Goal: Task Accomplishment & Management: Complete application form

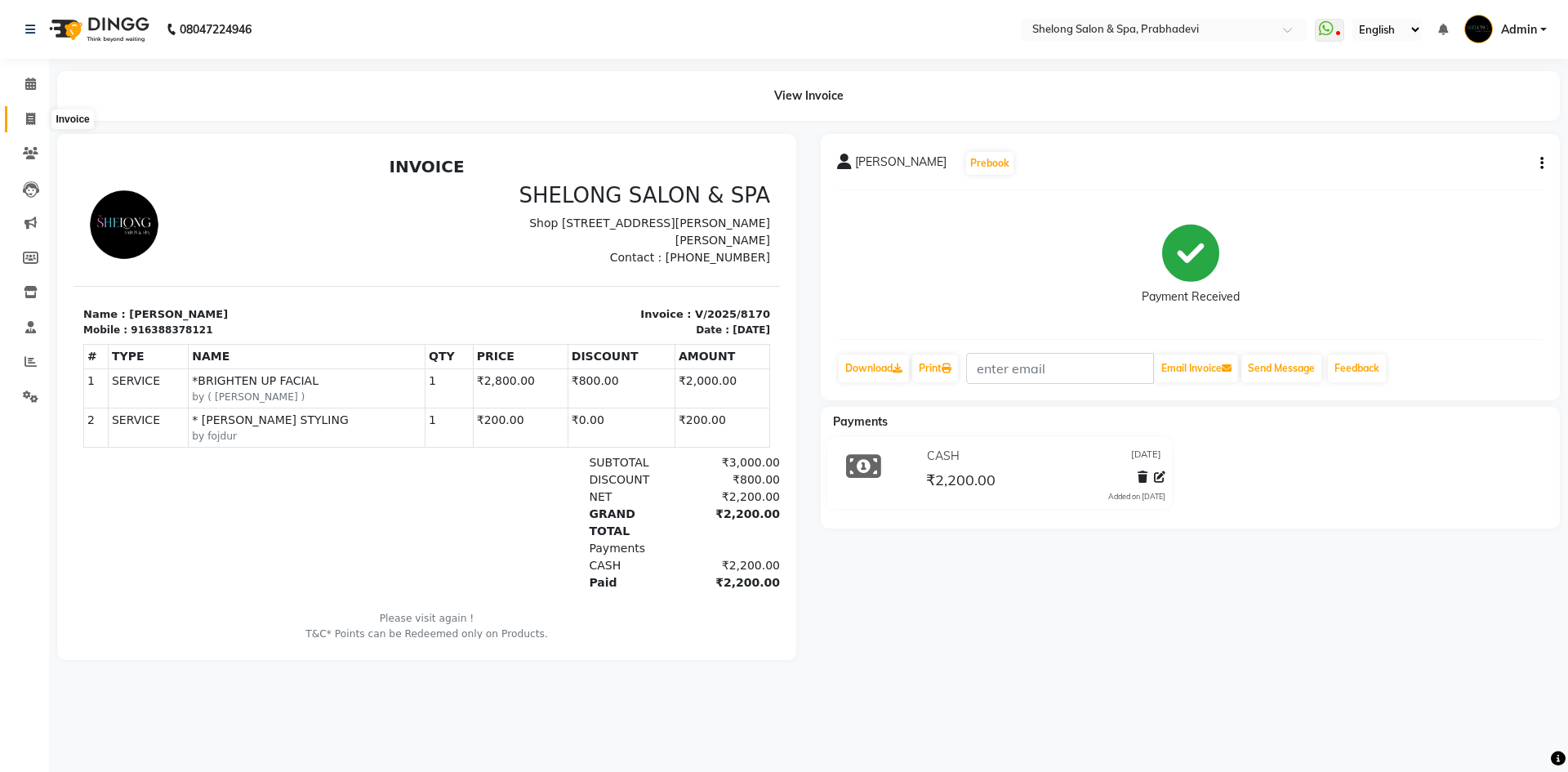
click at [27, 119] on icon at bounding box center [31, 119] width 9 height 12
select select "service"
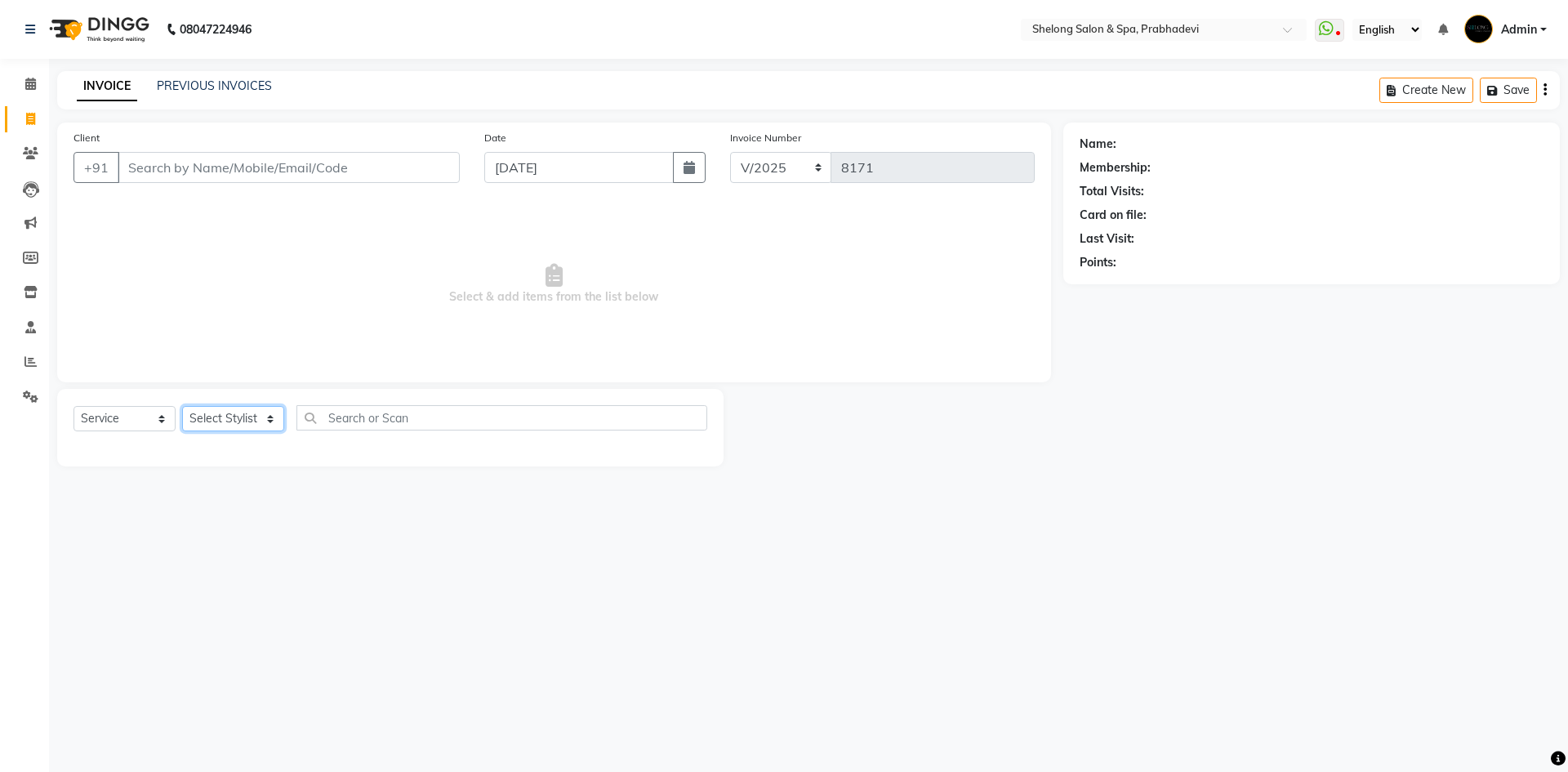
click at [221, 421] on select "Select Stylist" at bounding box center [233, 419] width 102 height 25
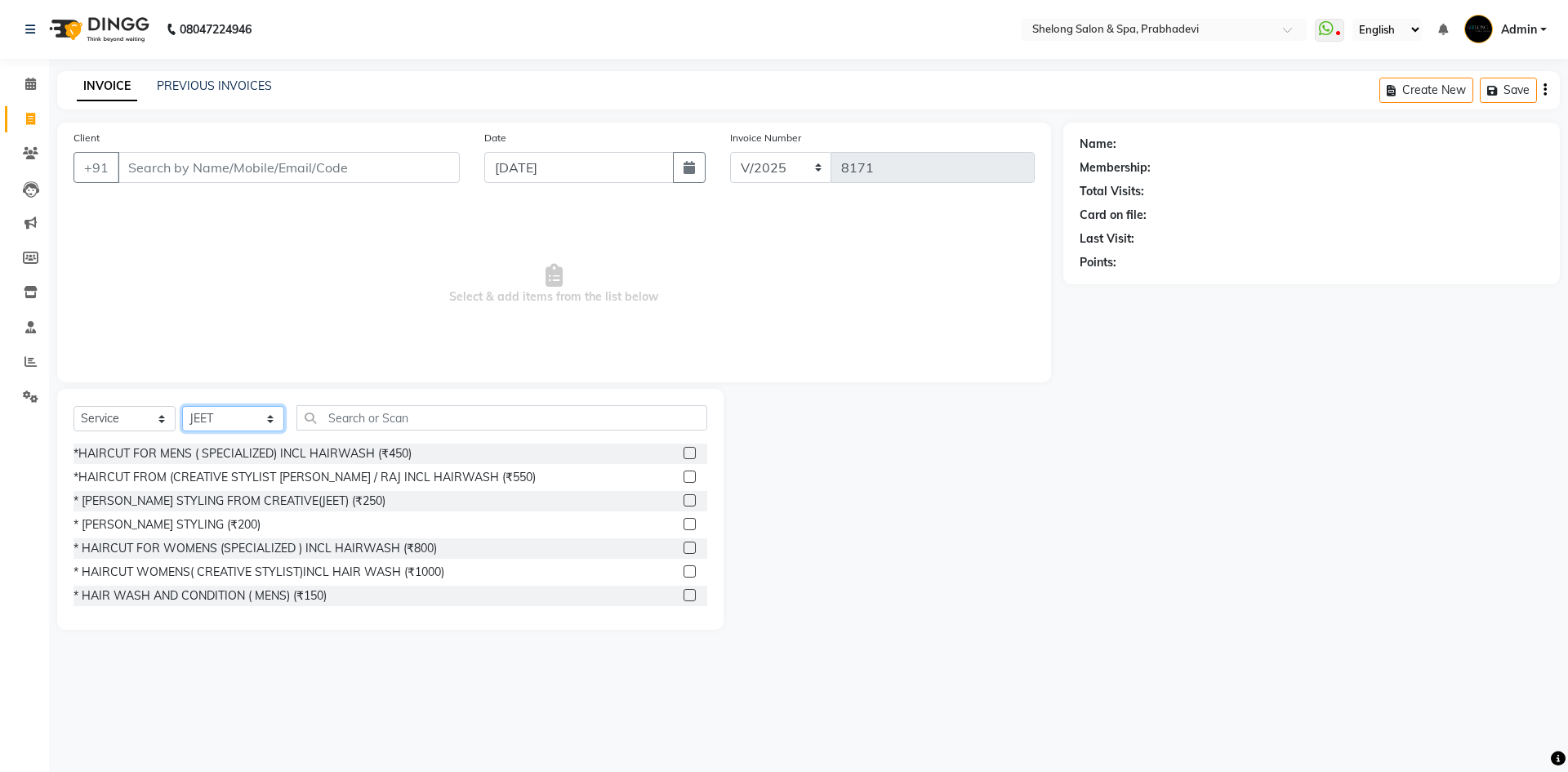
select select "61600"
click at [182, 406] on select "Select Stylist ( [PERSON_NAME] ) ( [PERSON_NAME] ) [PERSON_NAME] fojdur [PERSON…" at bounding box center [233, 419] width 102 height 25
click at [401, 414] on input "text" at bounding box center [502, 418] width 411 height 25
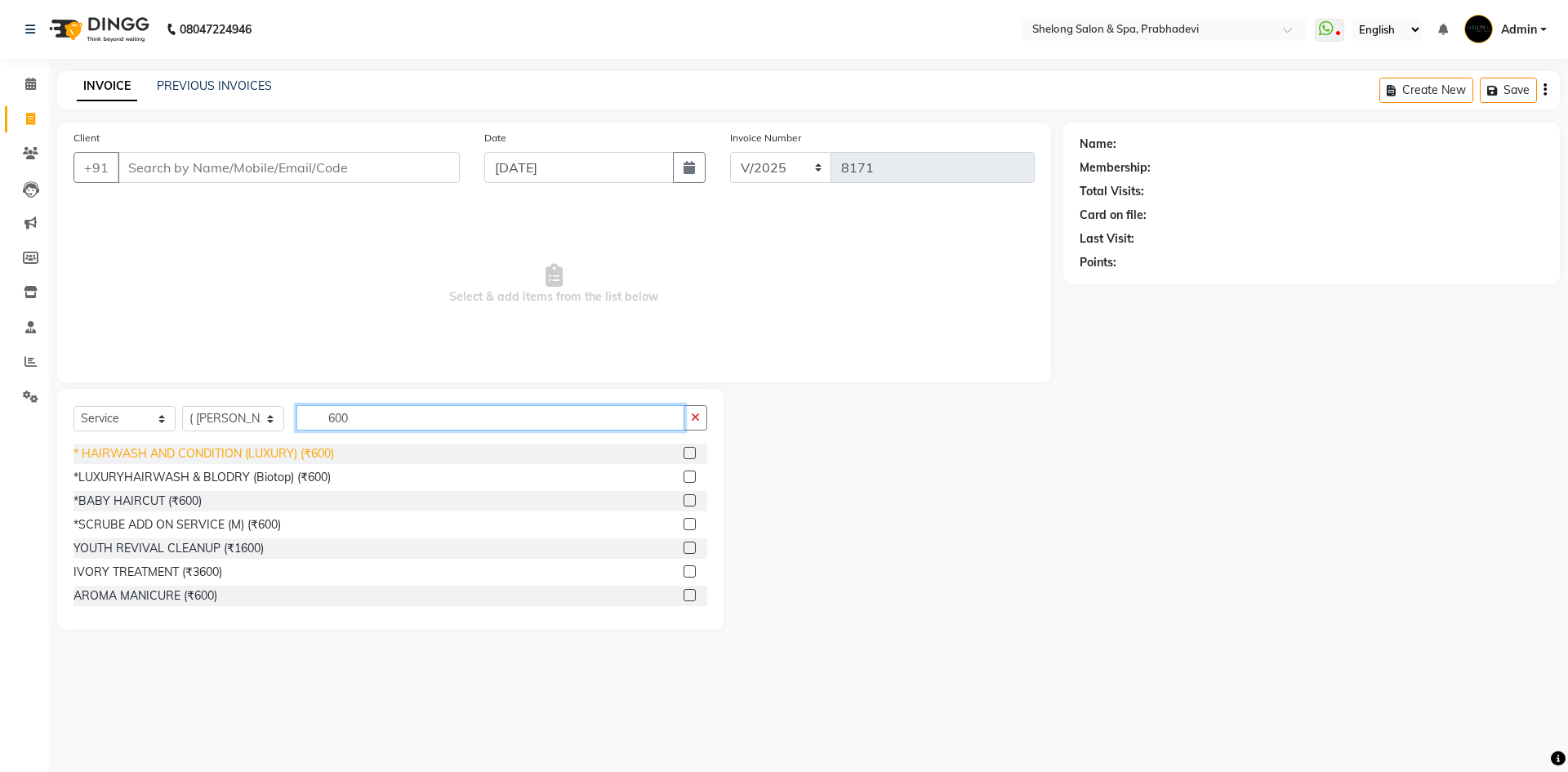
type input "600"
click at [328, 447] on div "* HAIRWASH AND CONDITION (LUXURY) (₹600)" at bounding box center [203, 453] width 260 height 17
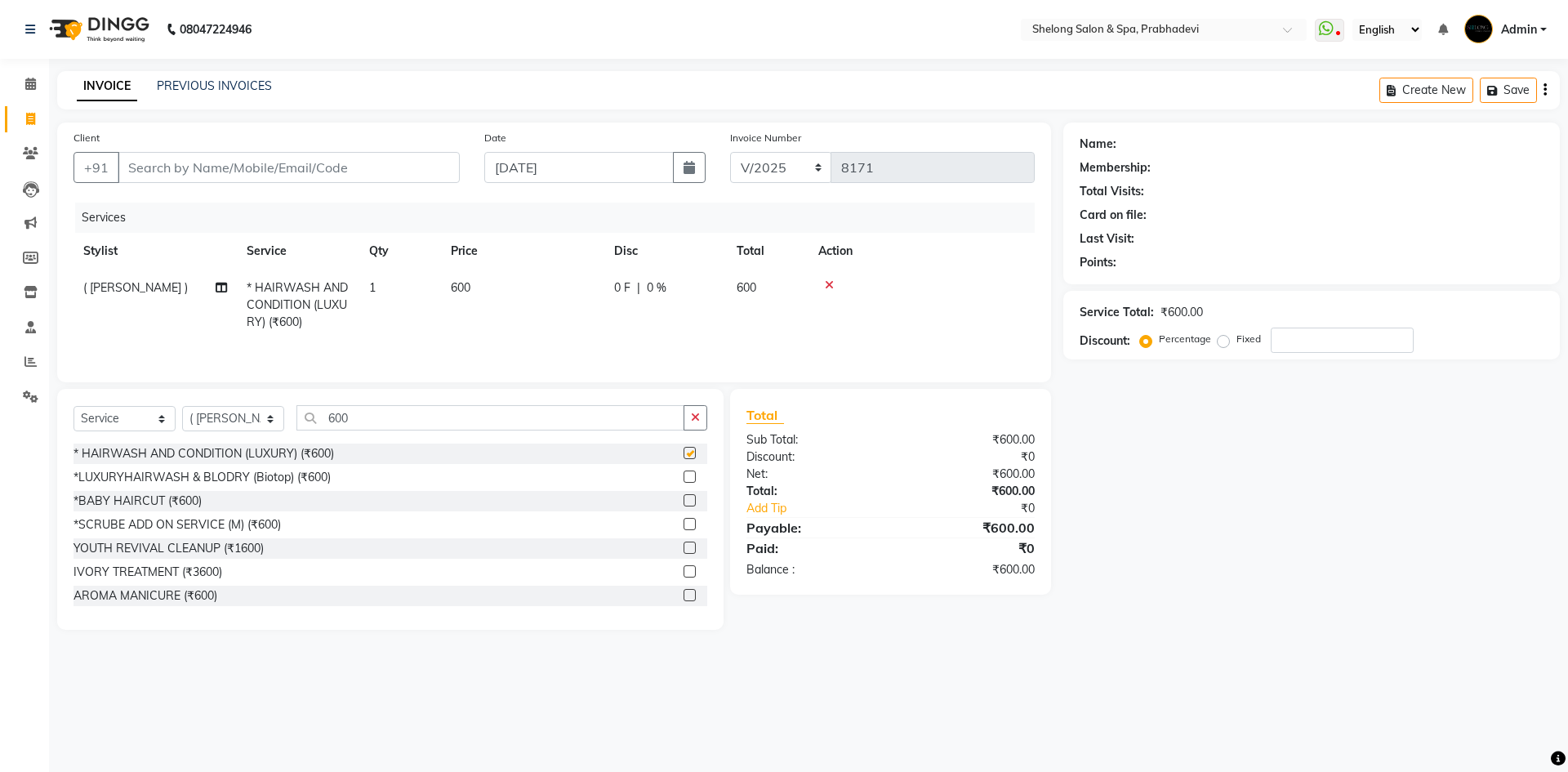
checkbox input "false"
click at [363, 419] on input "600" at bounding box center [491, 418] width 388 height 25
type input "6"
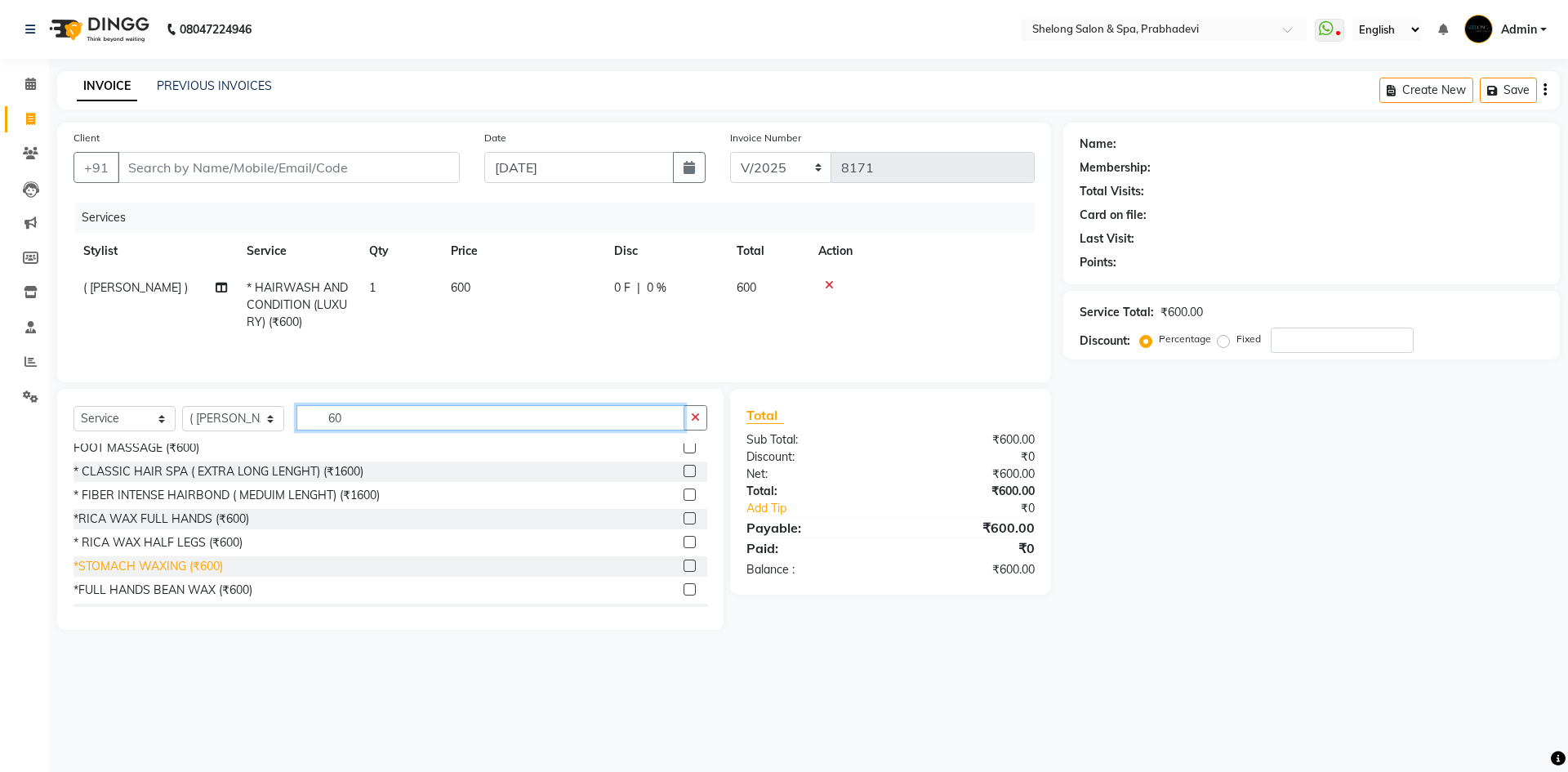
scroll to position [490, 0]
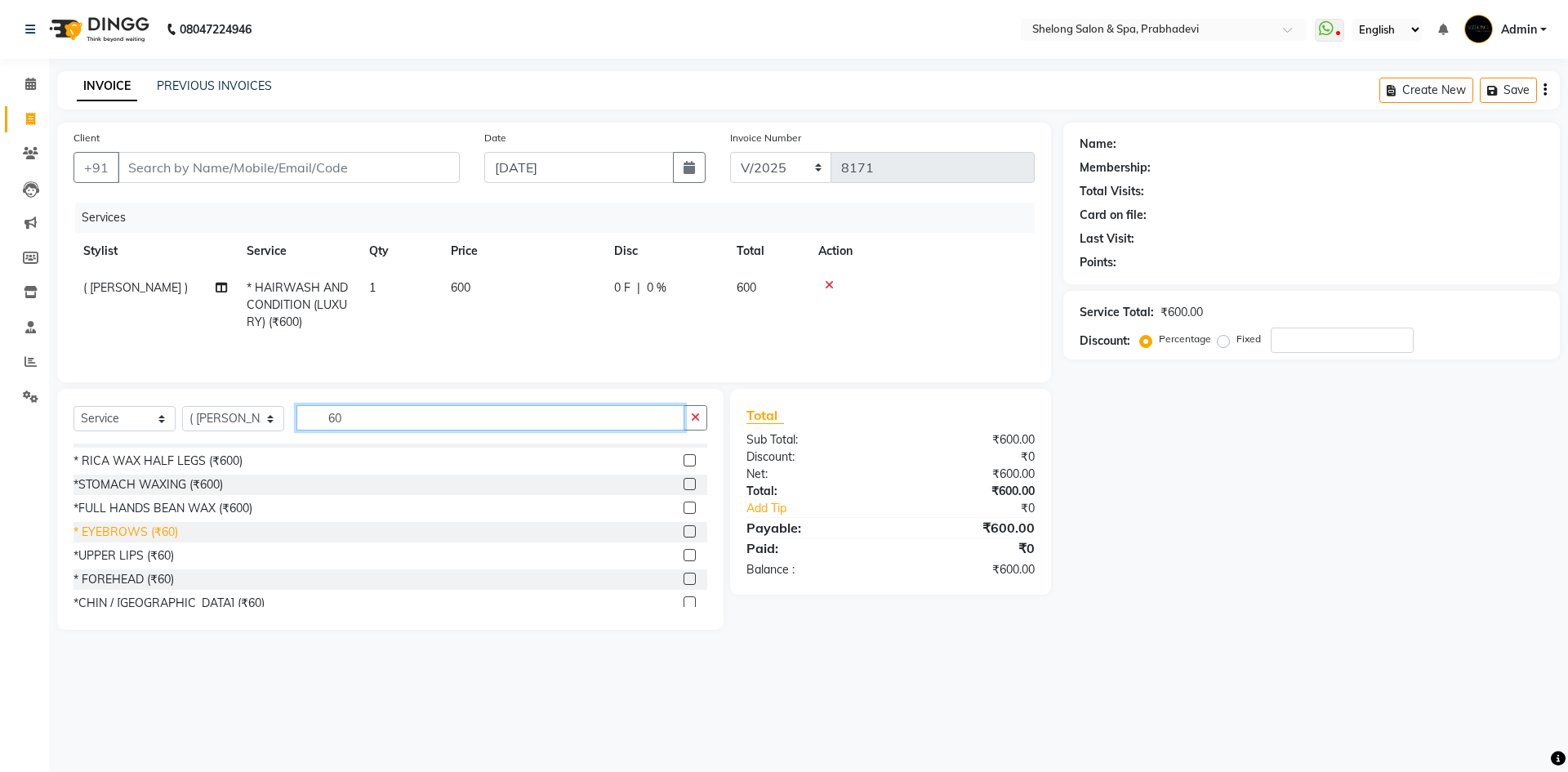
type input "60"
click at [132, 530] on div "* EYEBROWS (₹60)" at bounding box center [125, 532] width 104 height 17
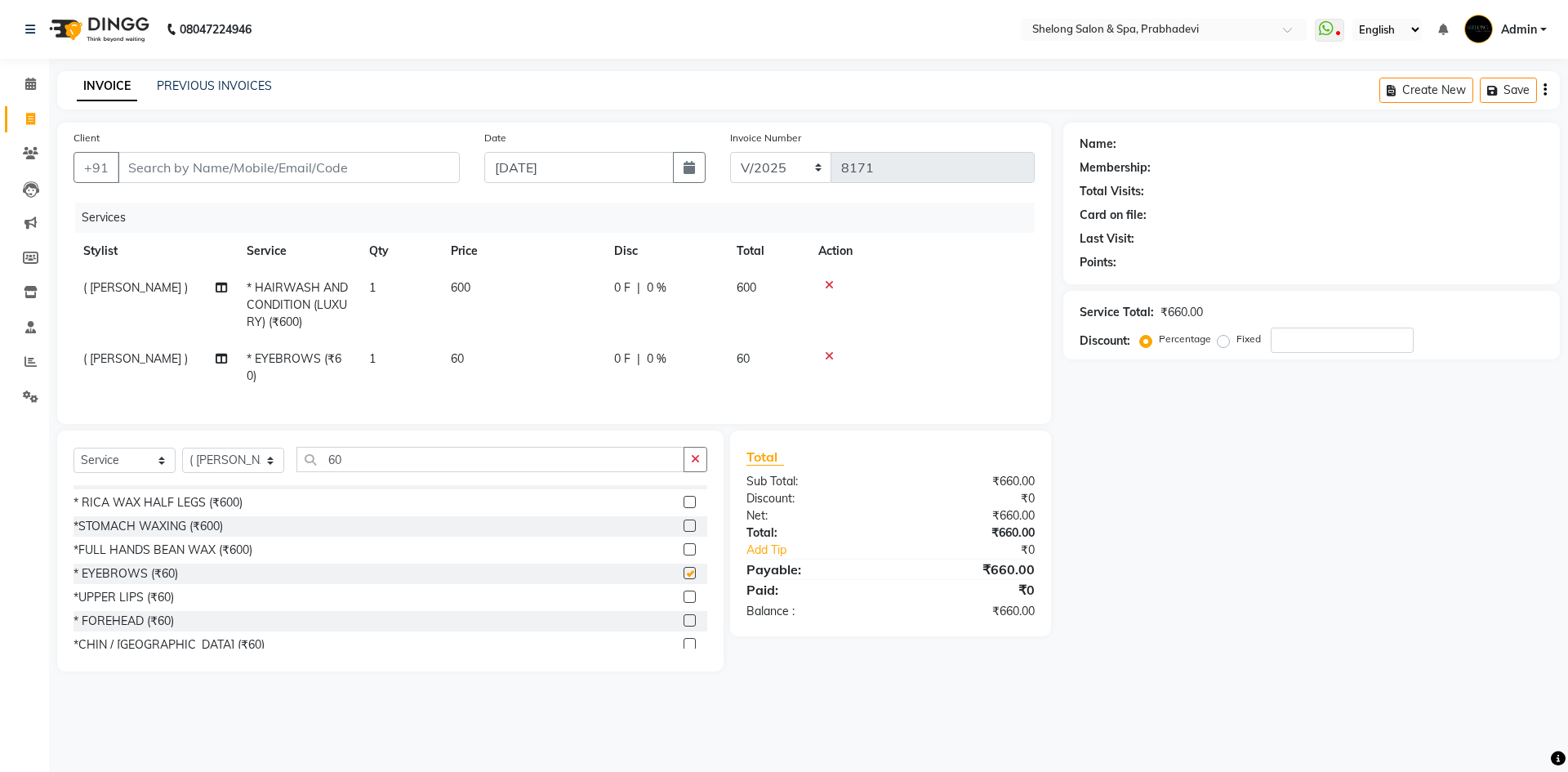
checkbox input "false"
click at [366, 472] on input "60" at bounding box center [491, 459] width 388 height 25
type input "6"
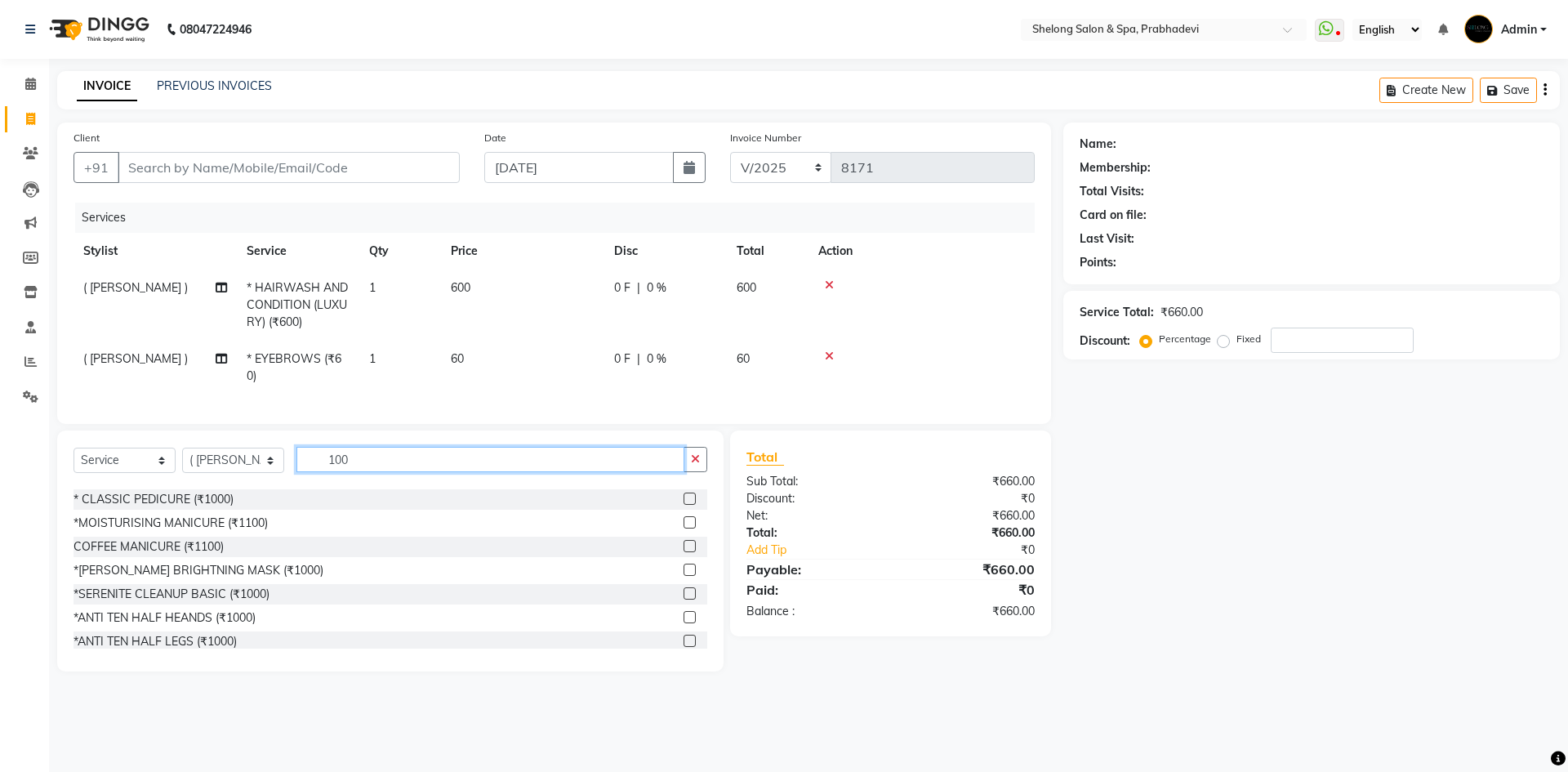
scroll to position [693, 0]
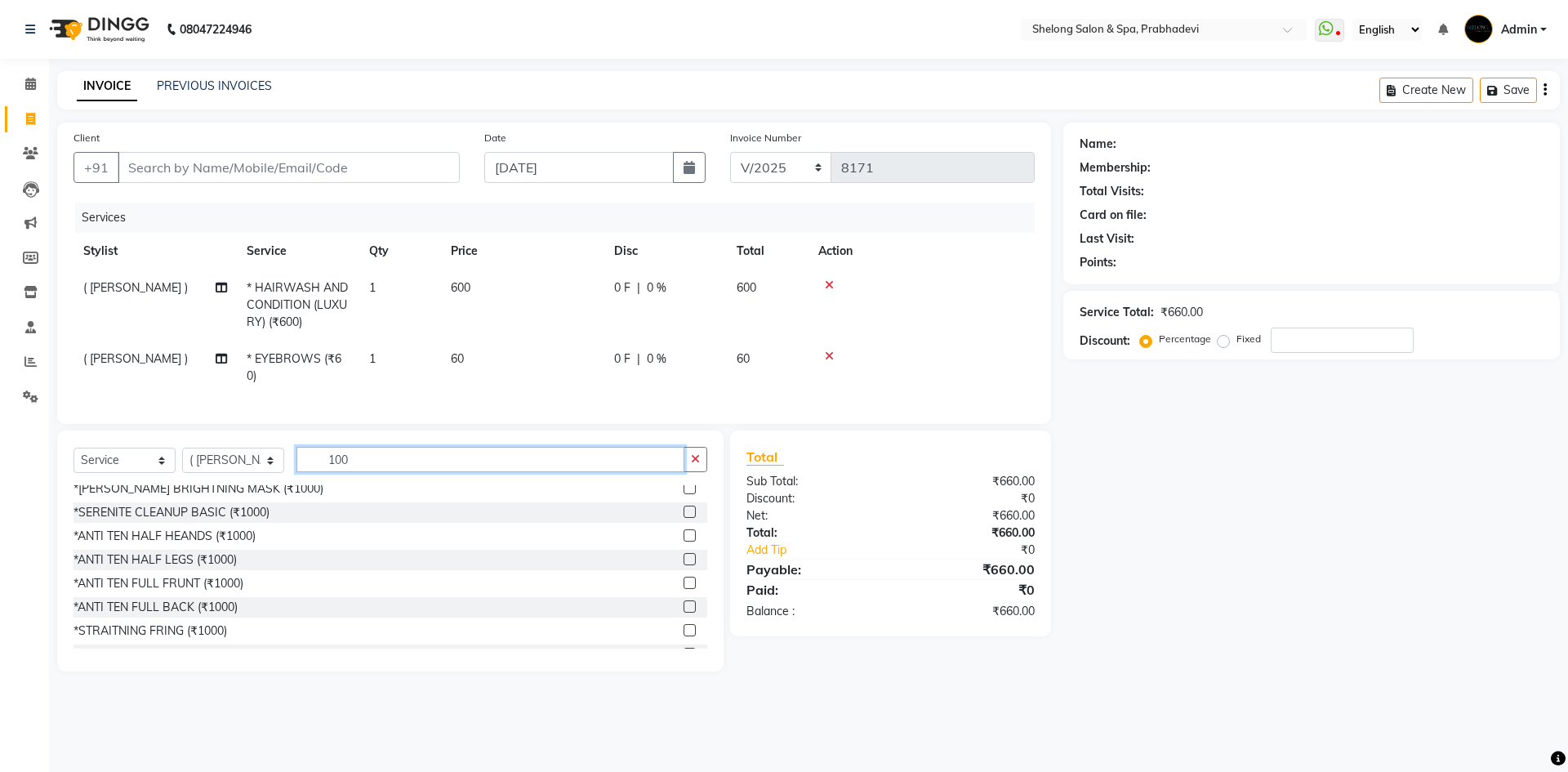
click at [386, 472] on input "100" at bounding box center [491, 459] width 388 height 25
type input "1"
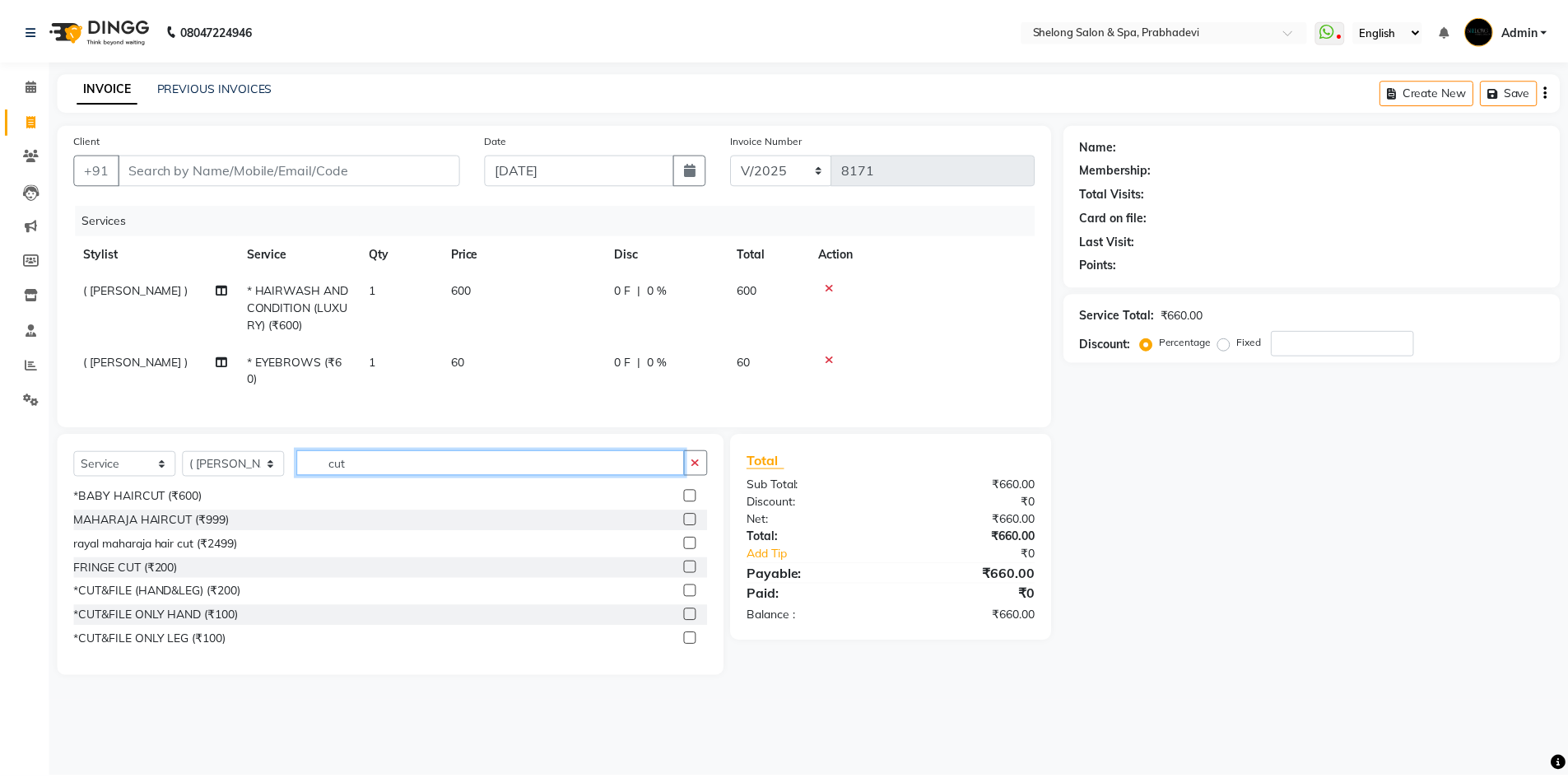
scroll to position [122, 0]
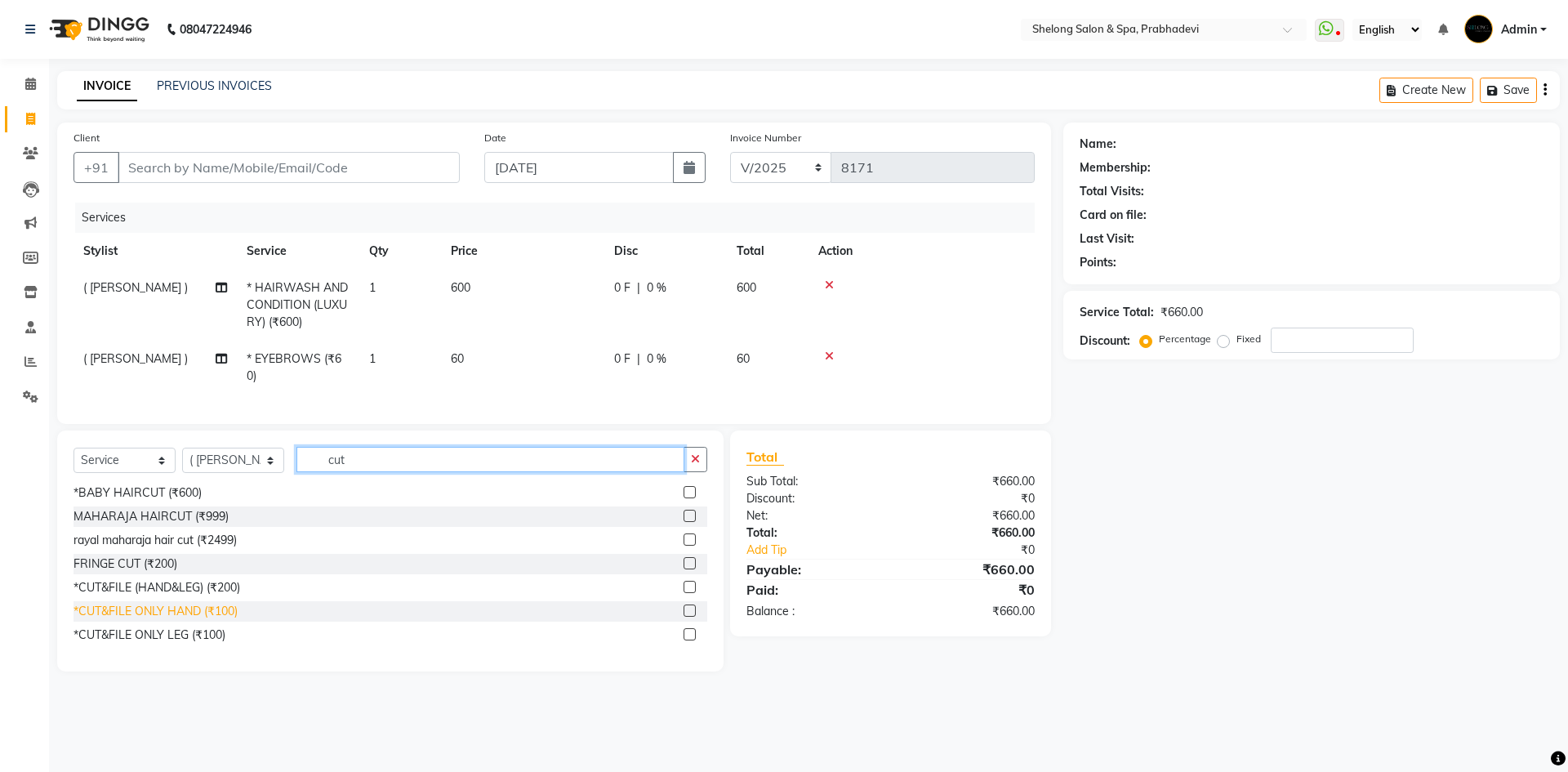
type input "cut"
click at [220, 619] on div "*CUT&FILE ONLY HAND (₹100)" at bounding box center [156, 611] width 164 height 17
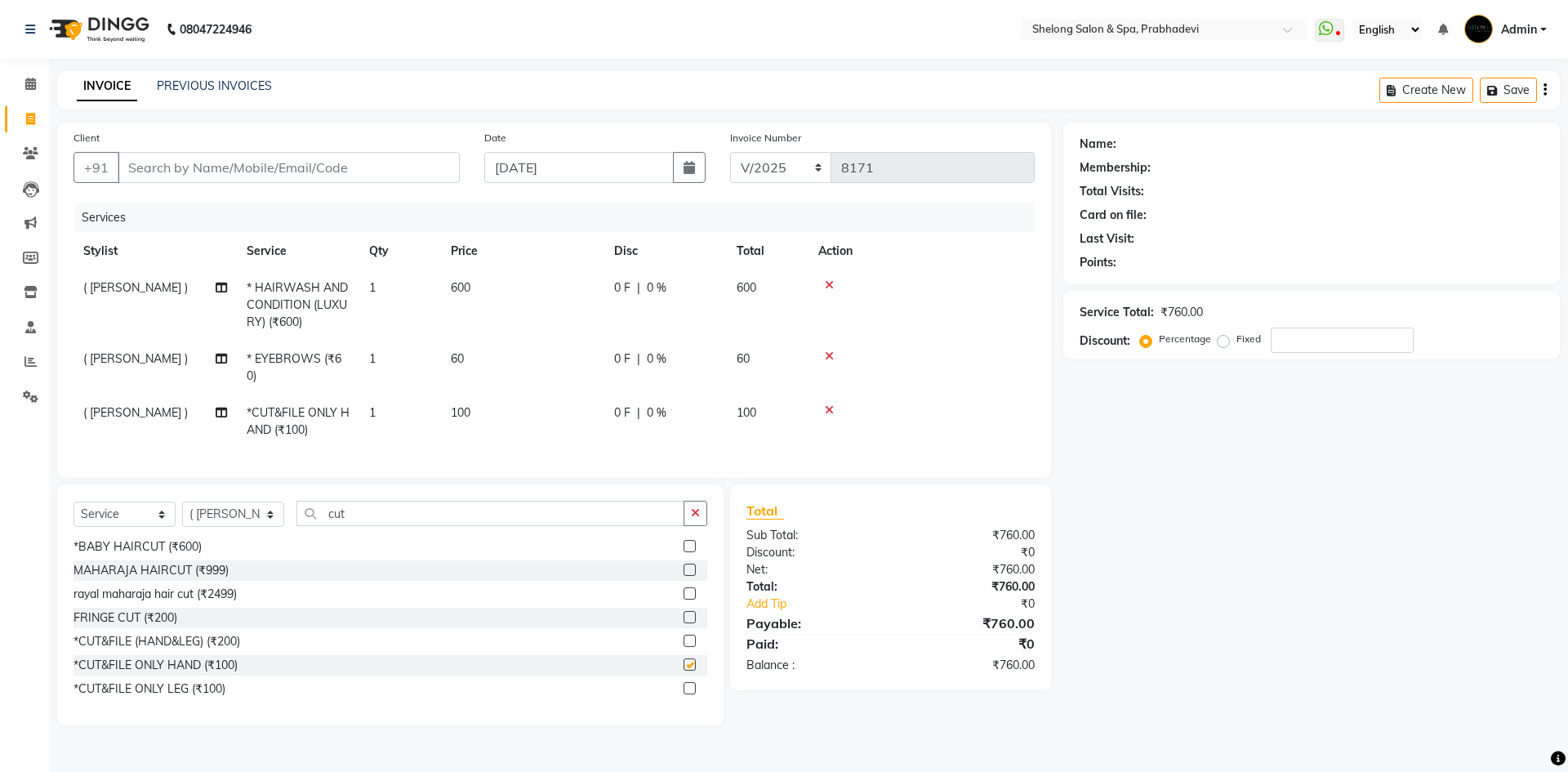
checkbox input "false"
click at [155, 160] on input "Client" at bounding box center [289, 167] width 342 height 31
type input "7"
type input "0"
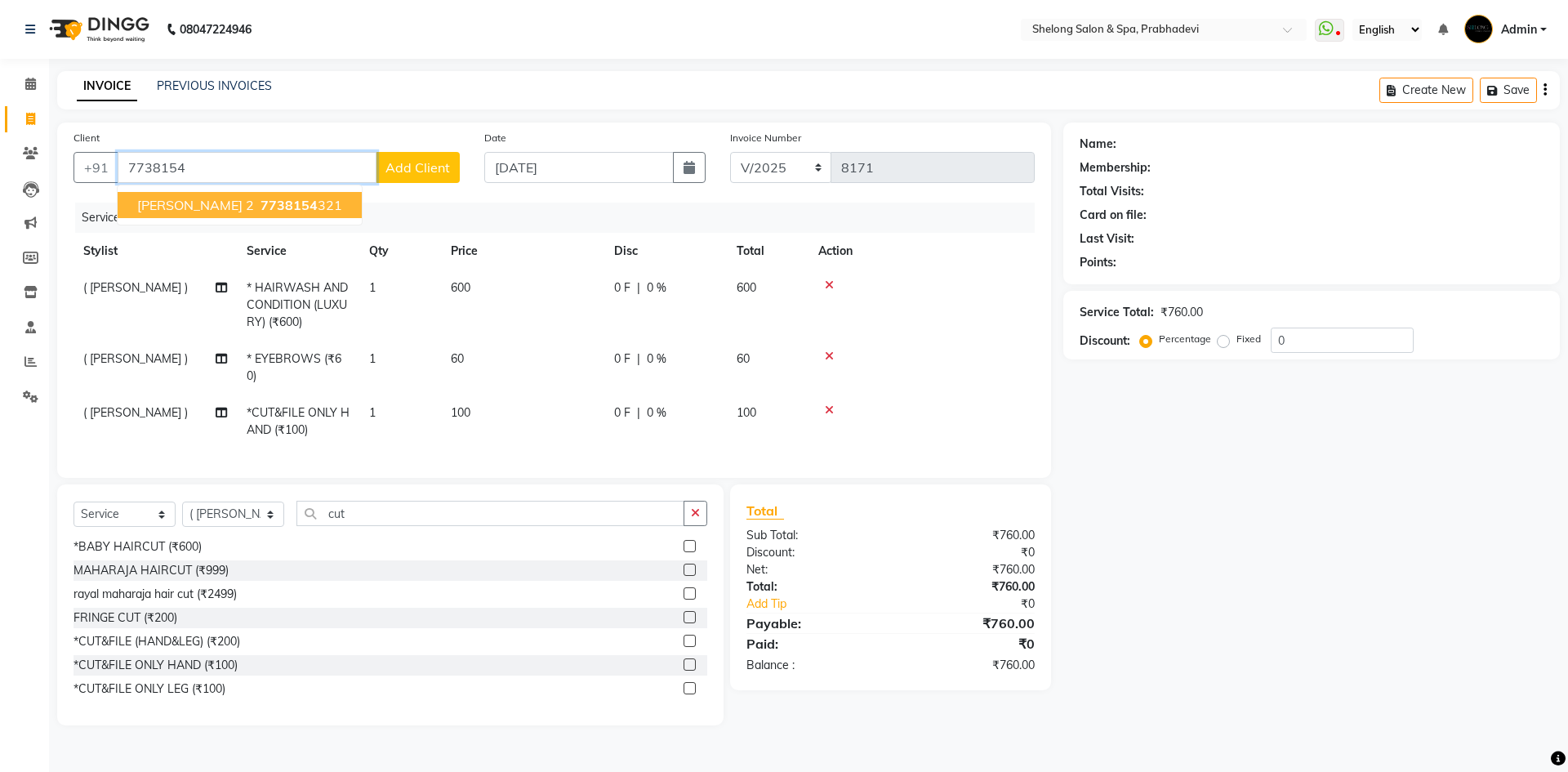
click at [187, 198] on span "[PERSON_NAME] 2" at bounding box center [196, 204] width 117 height 16
type input "7738154321"
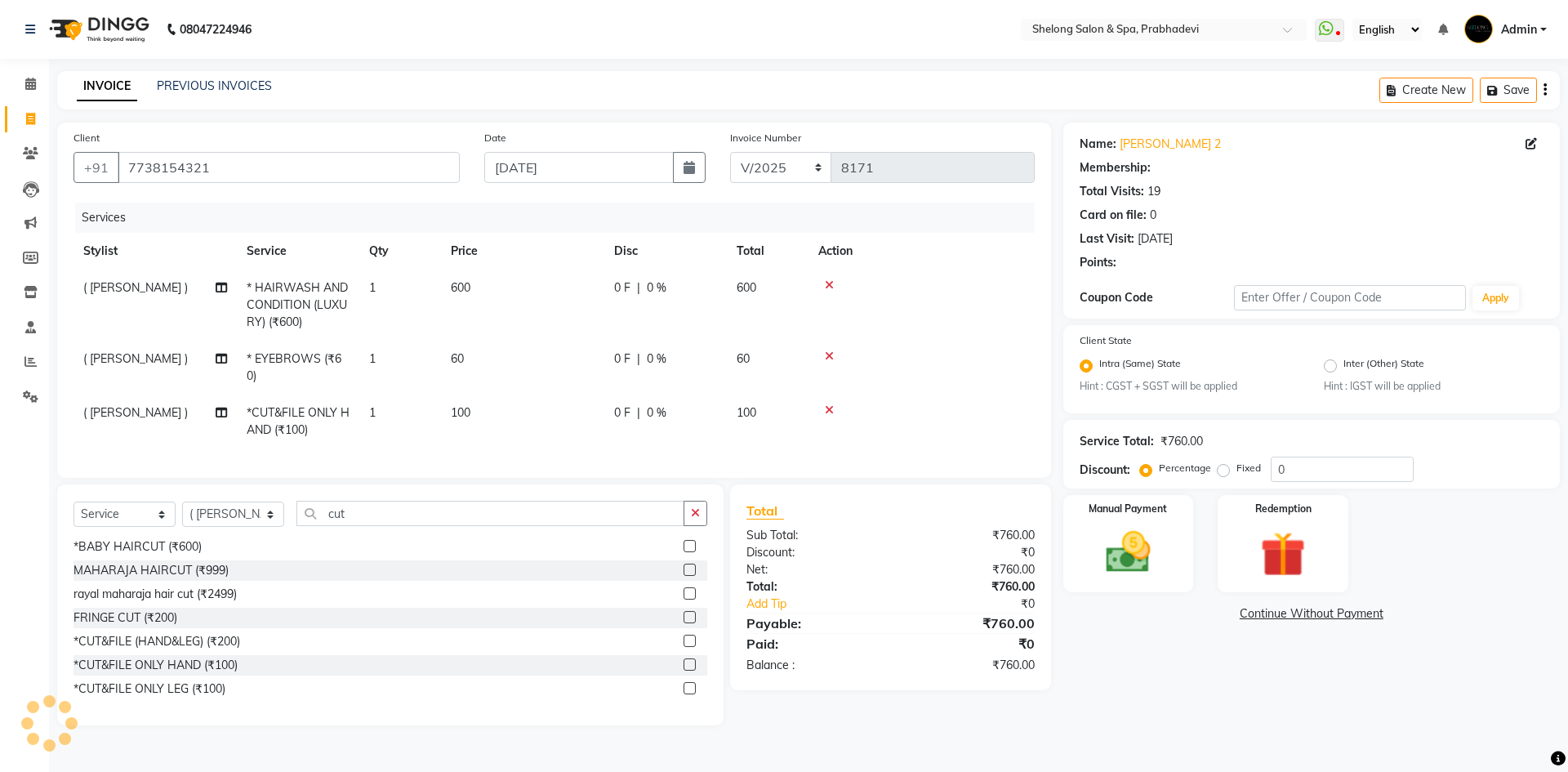
select select "1: Object"
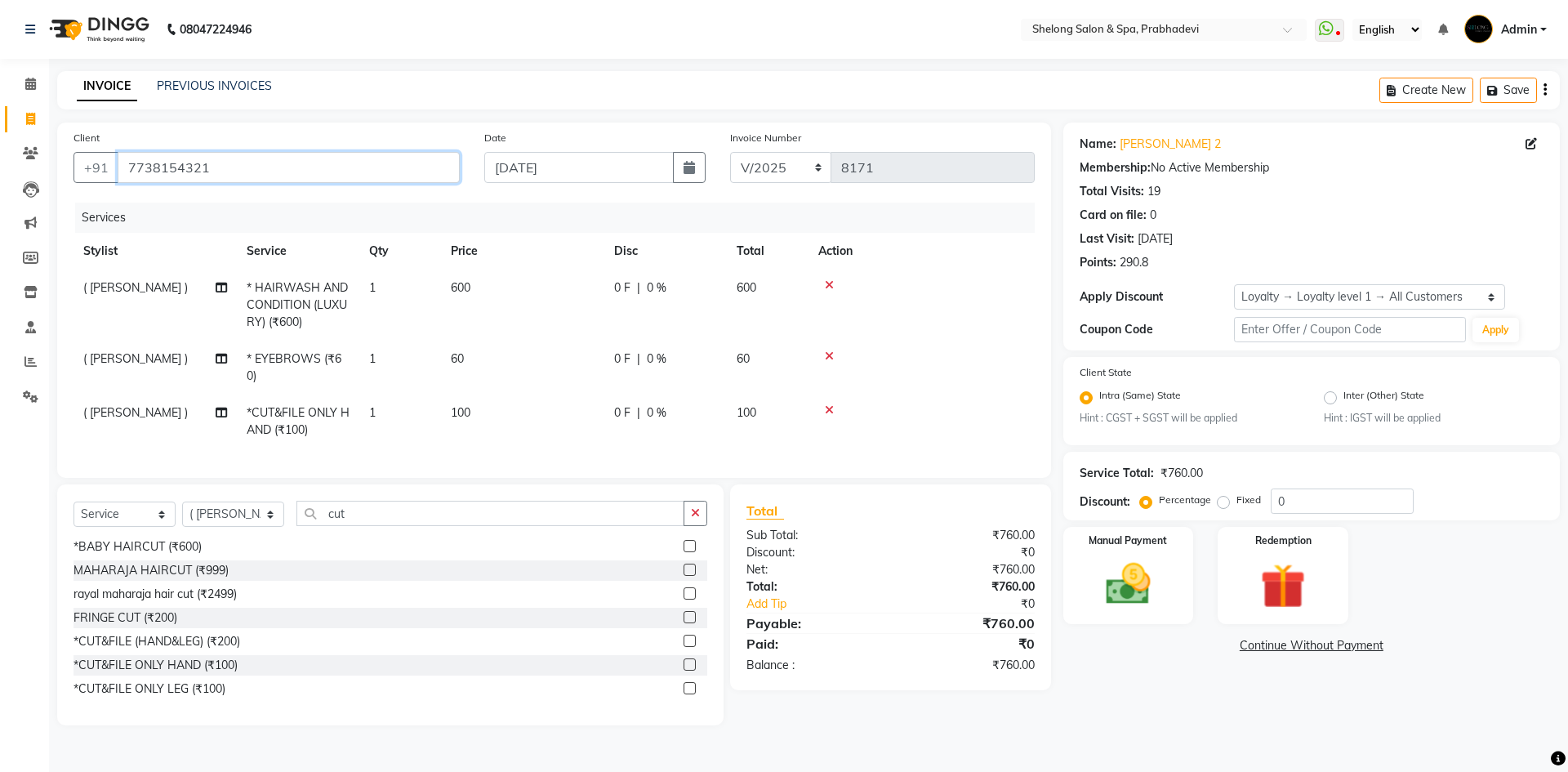
click at [323, 175] on input "7738154321" at bounding box center [289, 167] width 342 height 31
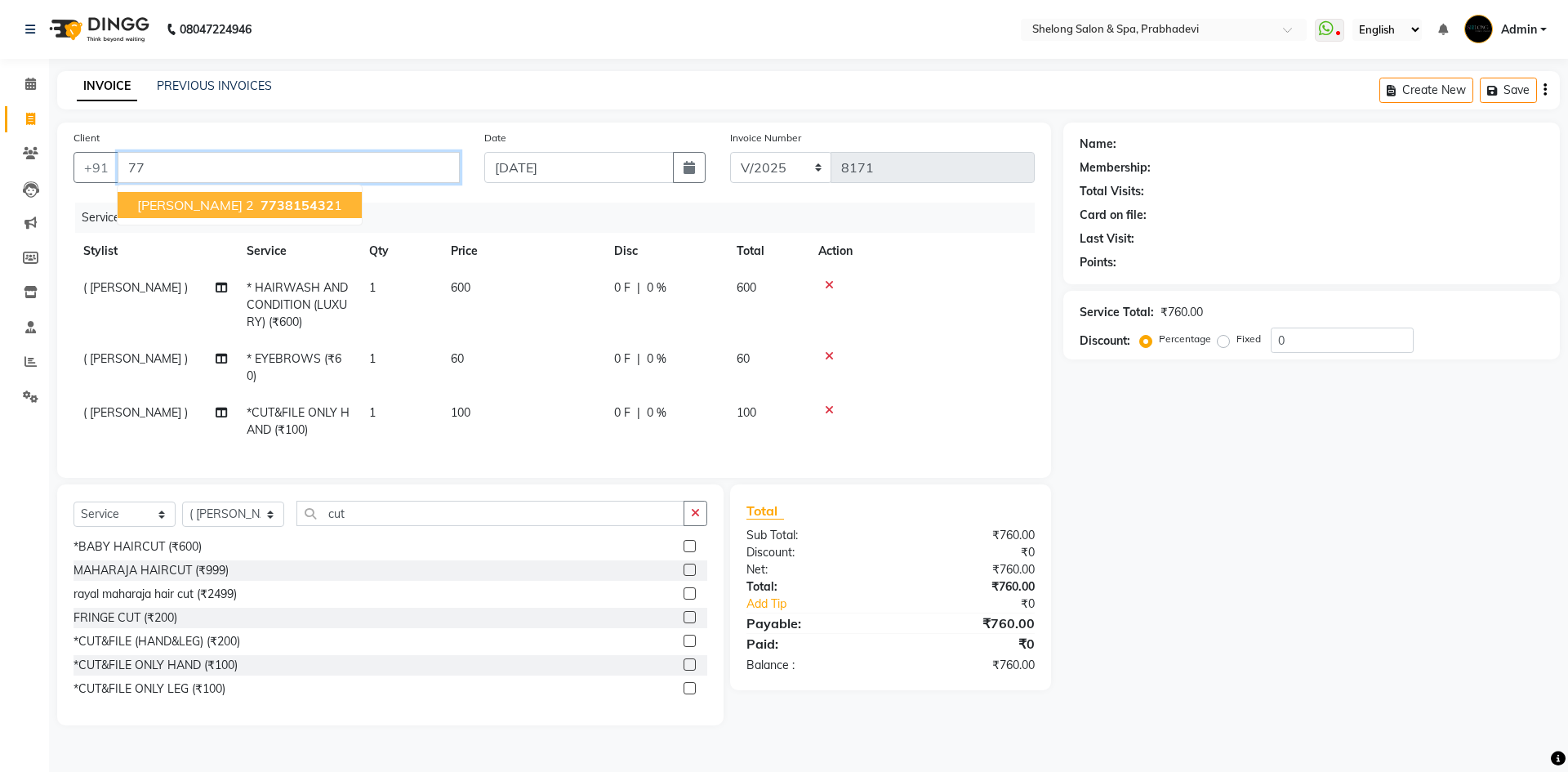
type input "7"
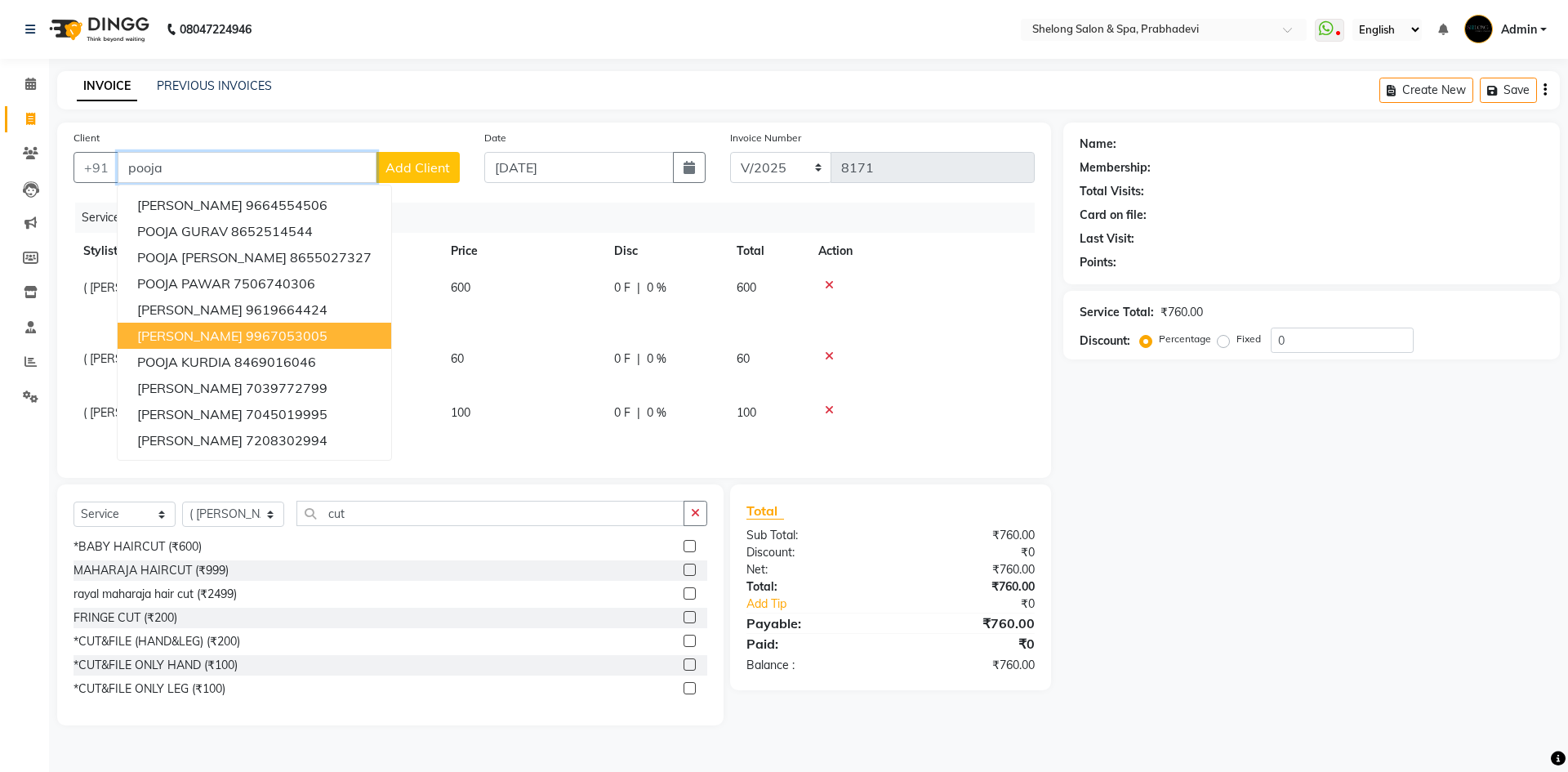
click at [257, 333] on ngb-highlight "9967053005" at bounding box center [286, 335] width 81 height 16
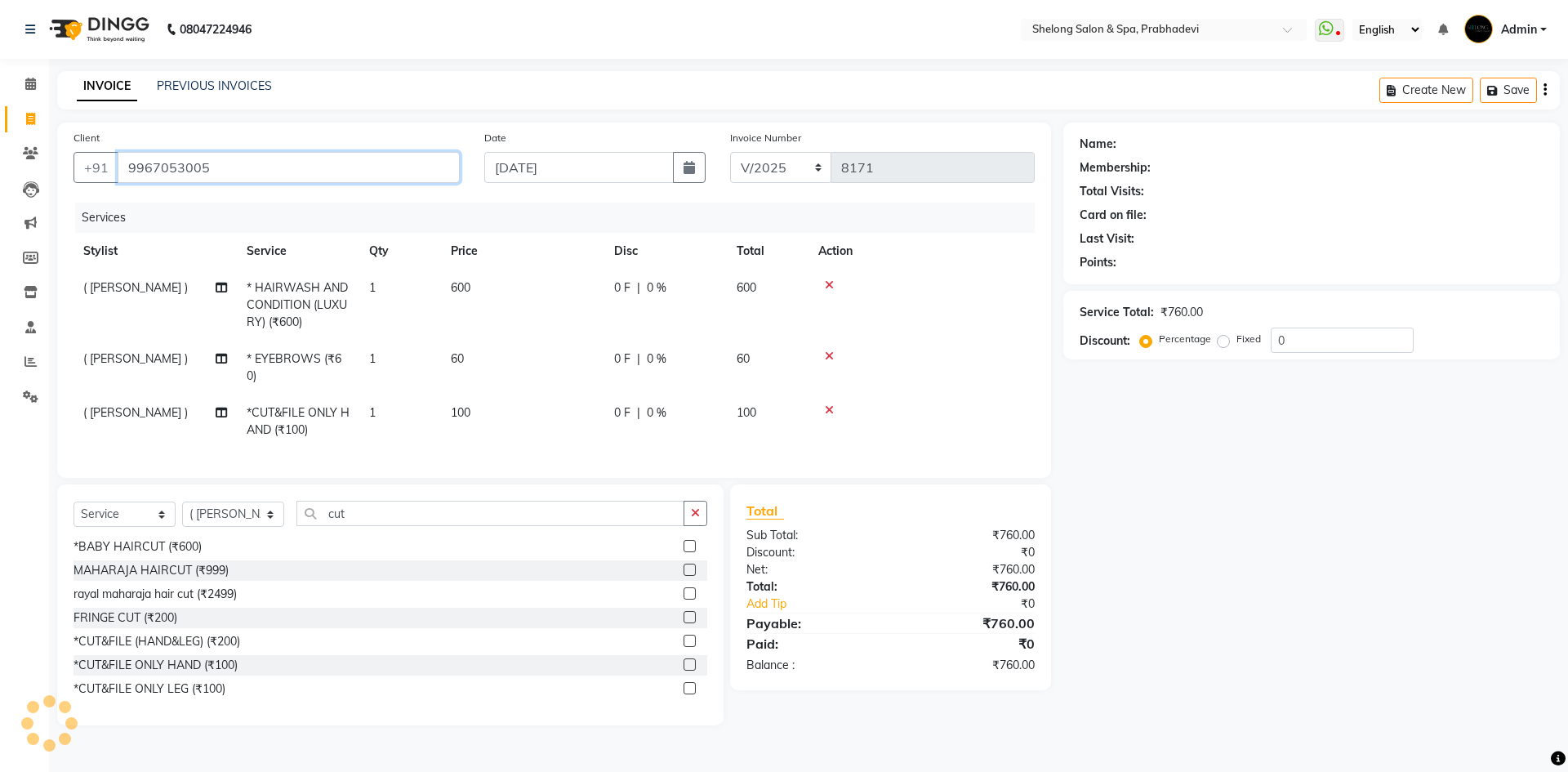
type input "9967053005"
select select "2: Object"
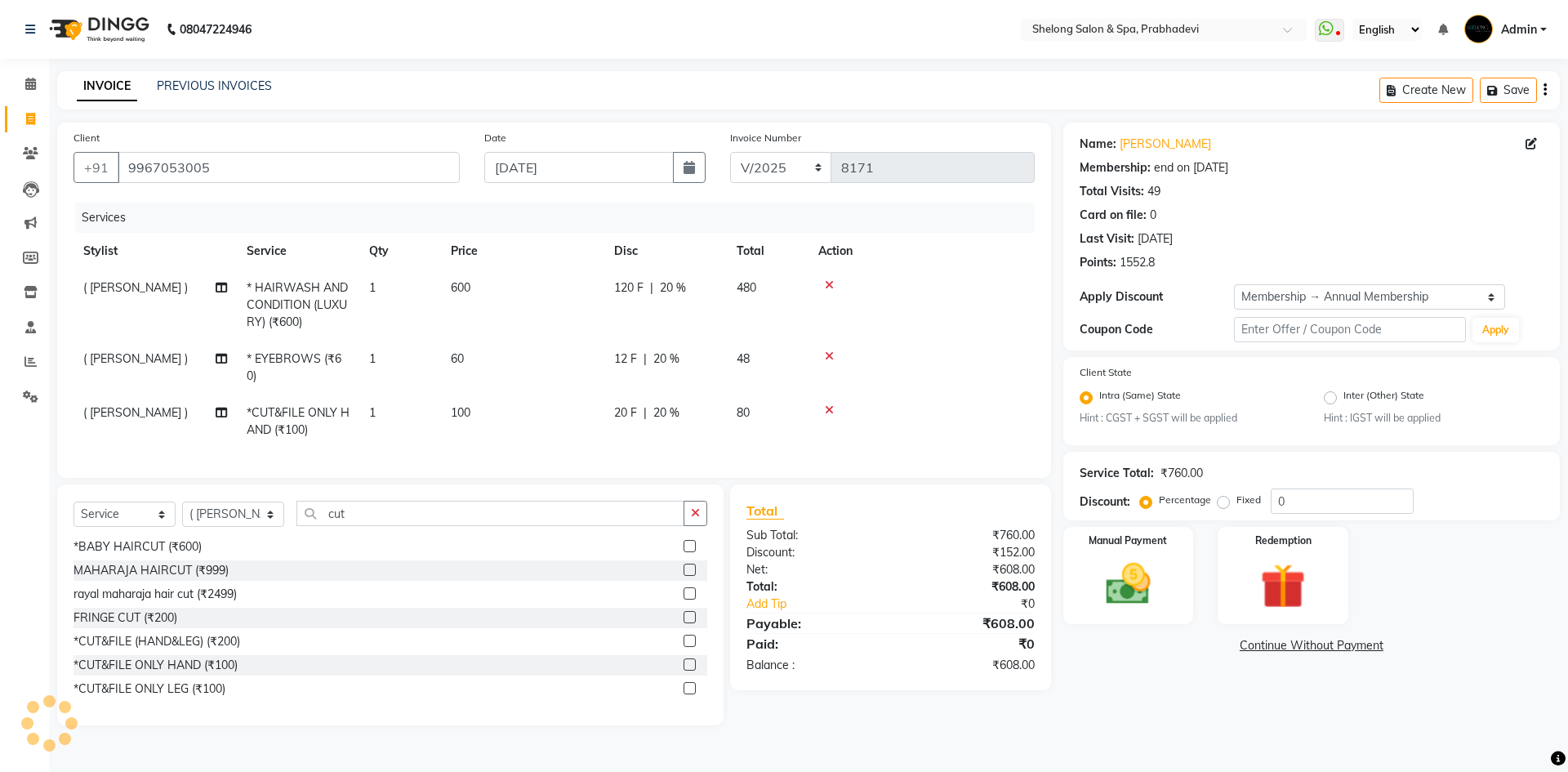
type input "20"
click at [1105, 575] on img at bounding box center [1129, 585] width 76 height 54
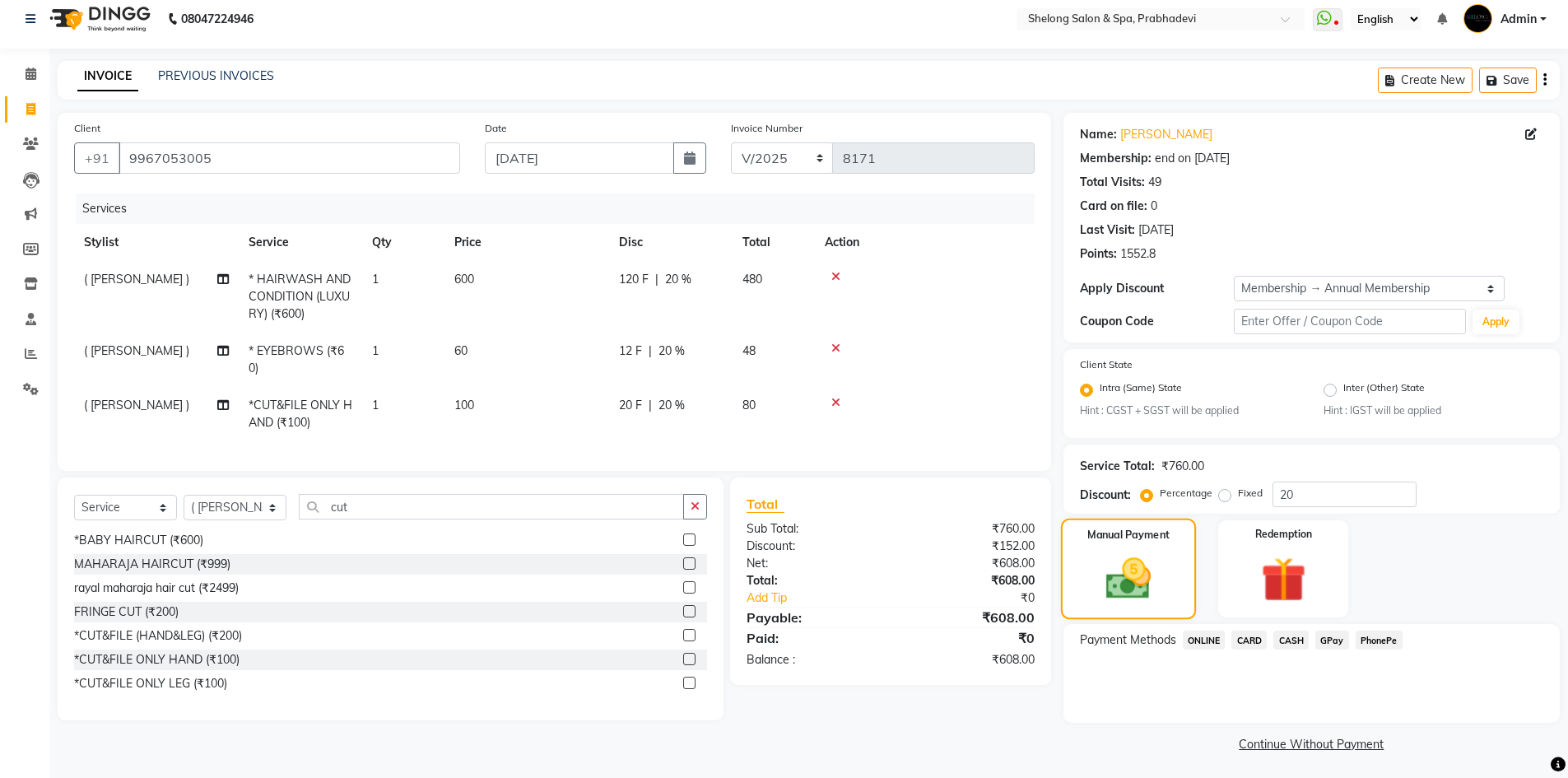
scroll to position [14, 0]
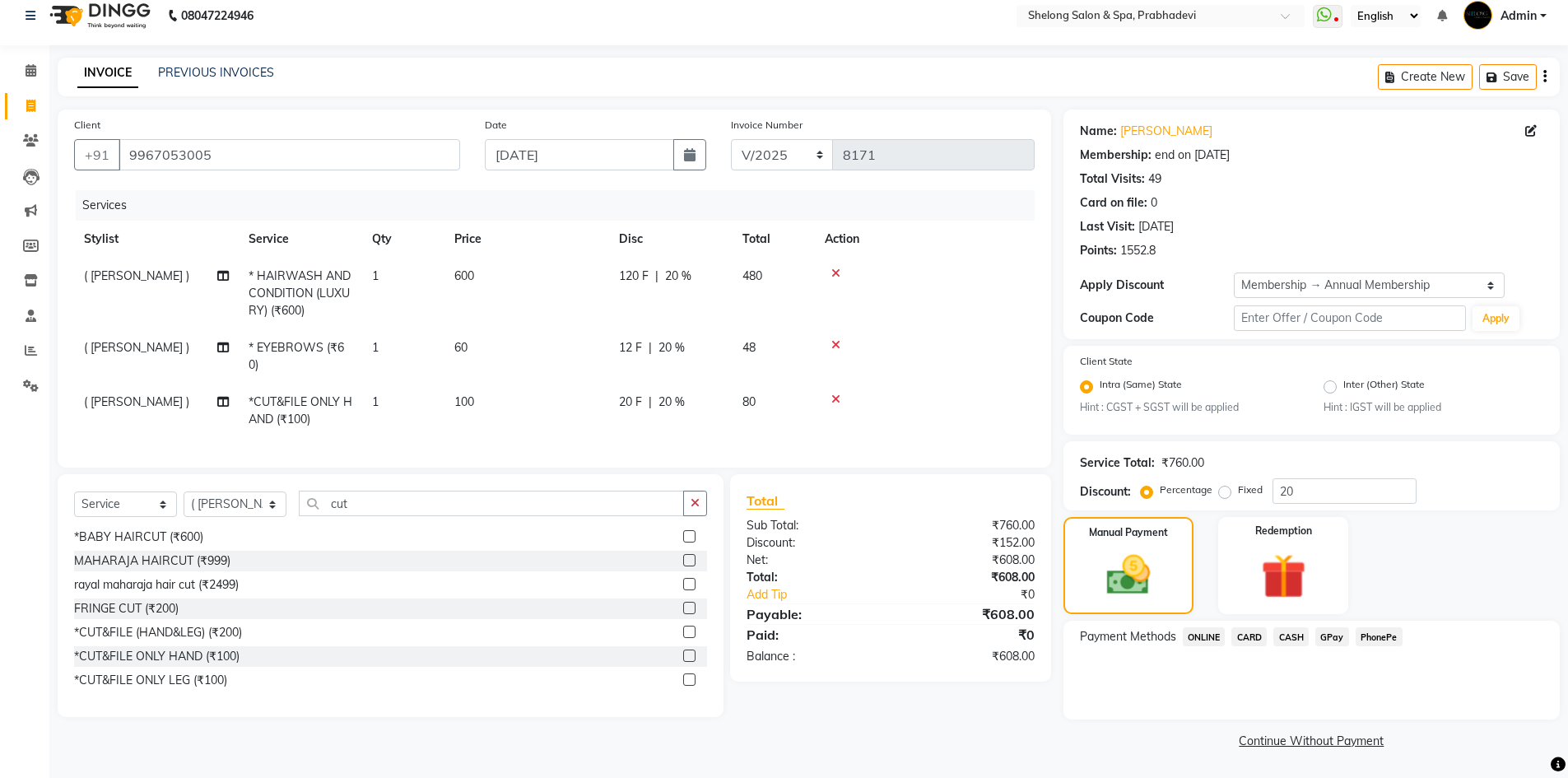
click at [1297, 638] on span "CASH" at bounding box center [1290, 636] width 35 height 19
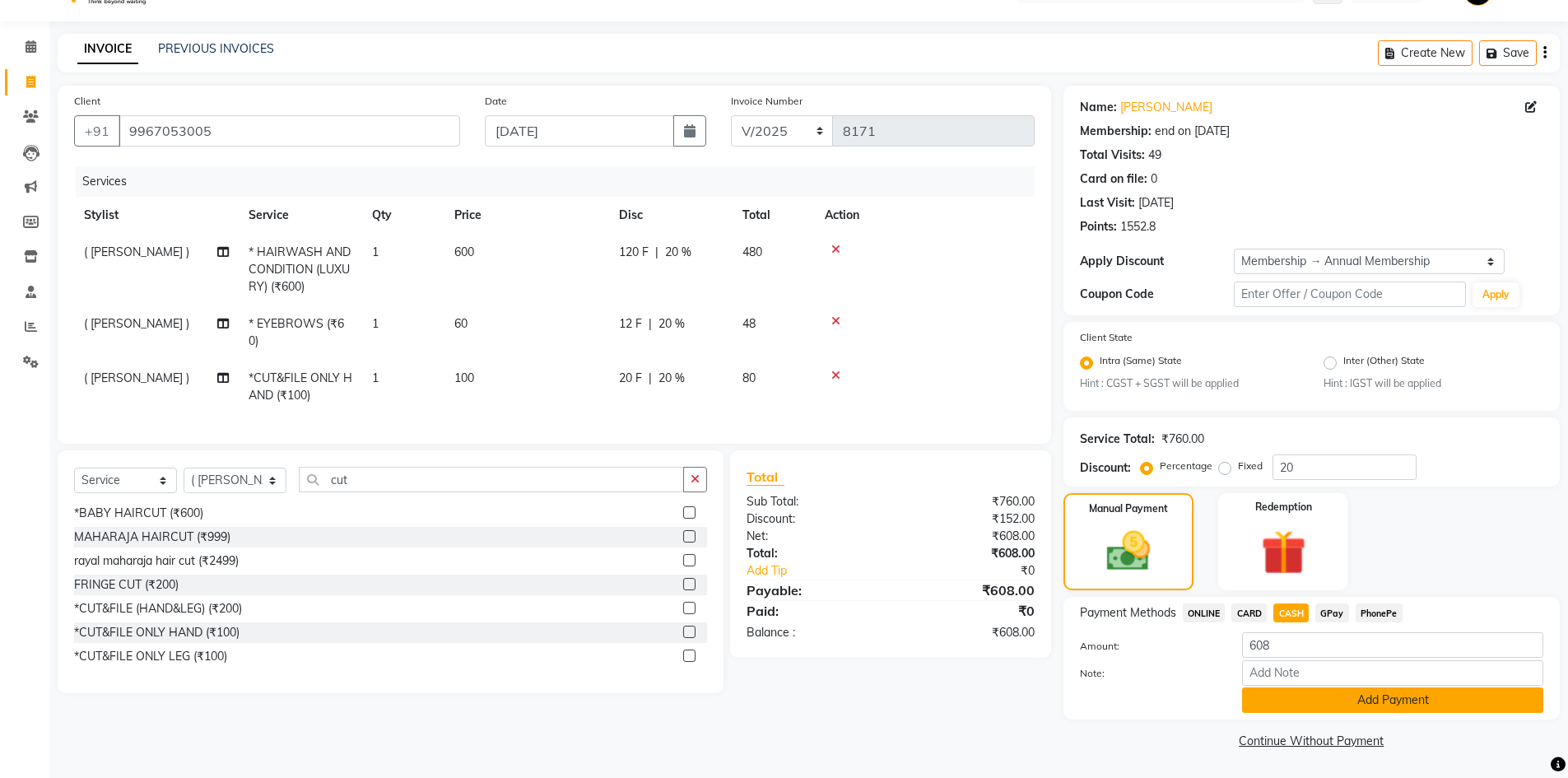
click at [1266, 711] on button "Add Payment" at bounding box center [1392, 700] width 301 height 26
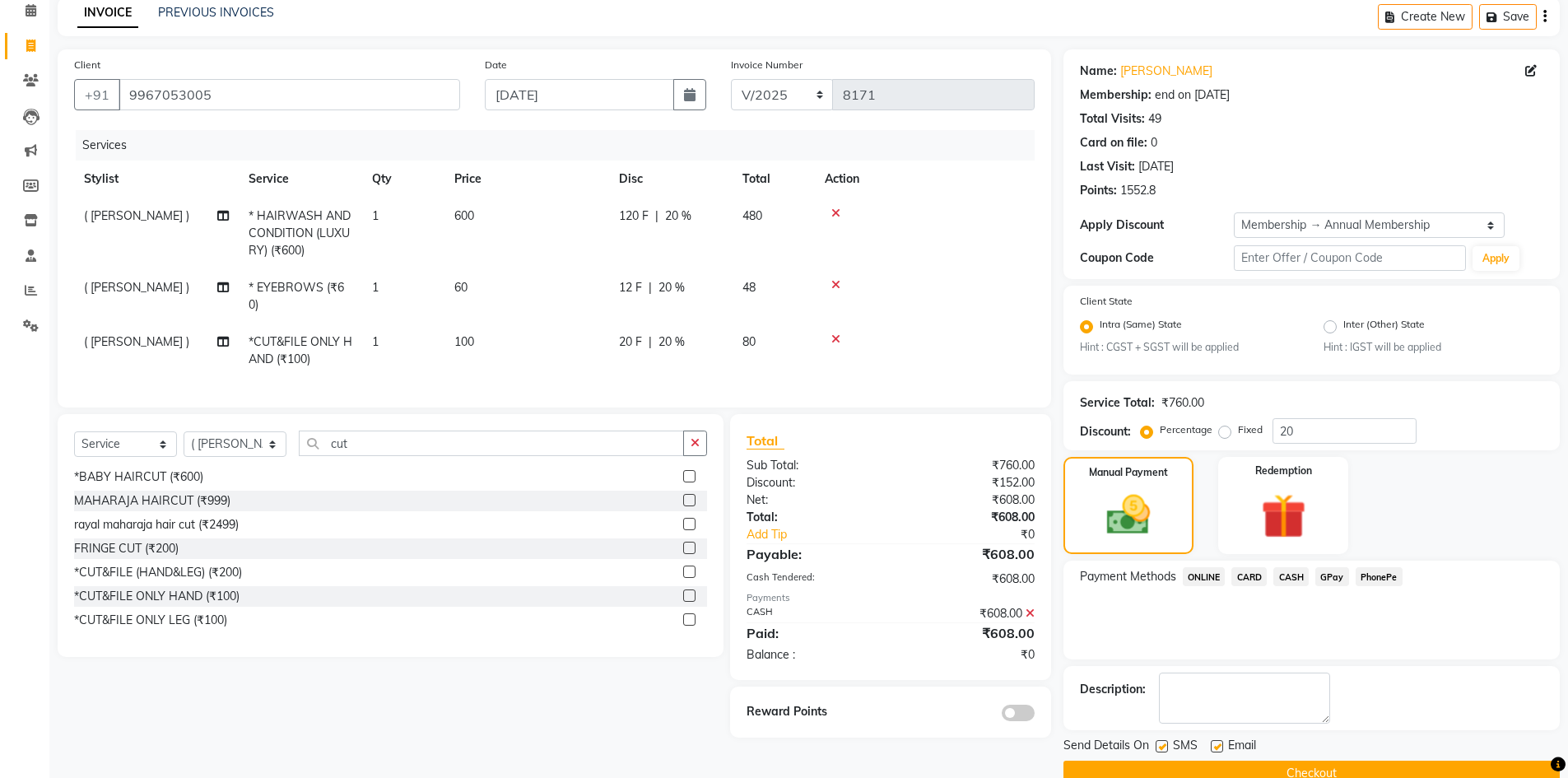
scroll to position [107, 0]
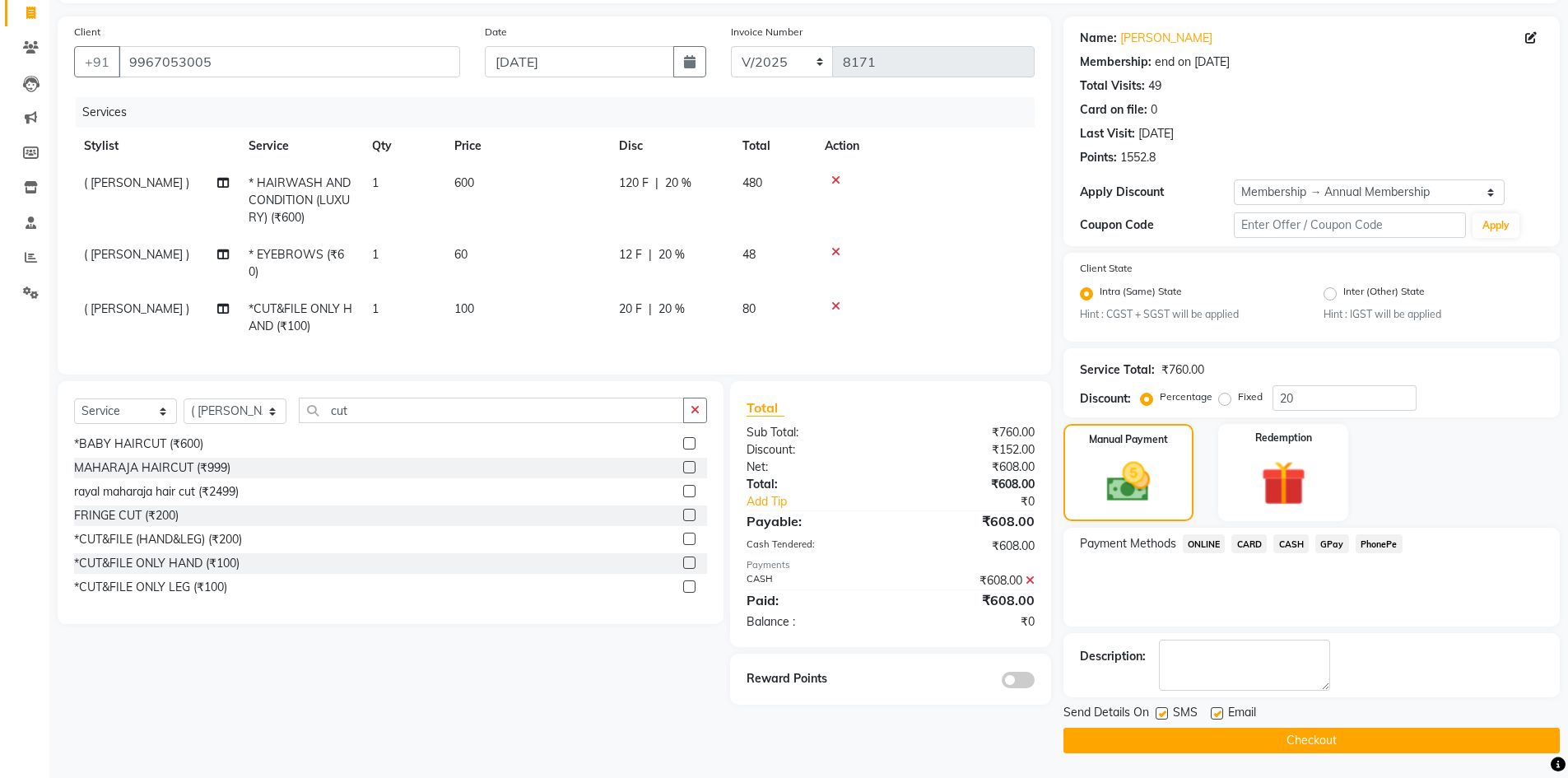
click at [1012, 685] on span at bounding box center [1018, 679] width 33 height 16
click at [1034, 682] on input "checkbox" at bounding box center [1034, 682] width 0 height 0
click at [1107, 734] on button "Checkout" at bounding box center [1311, 740] width 496 height 26
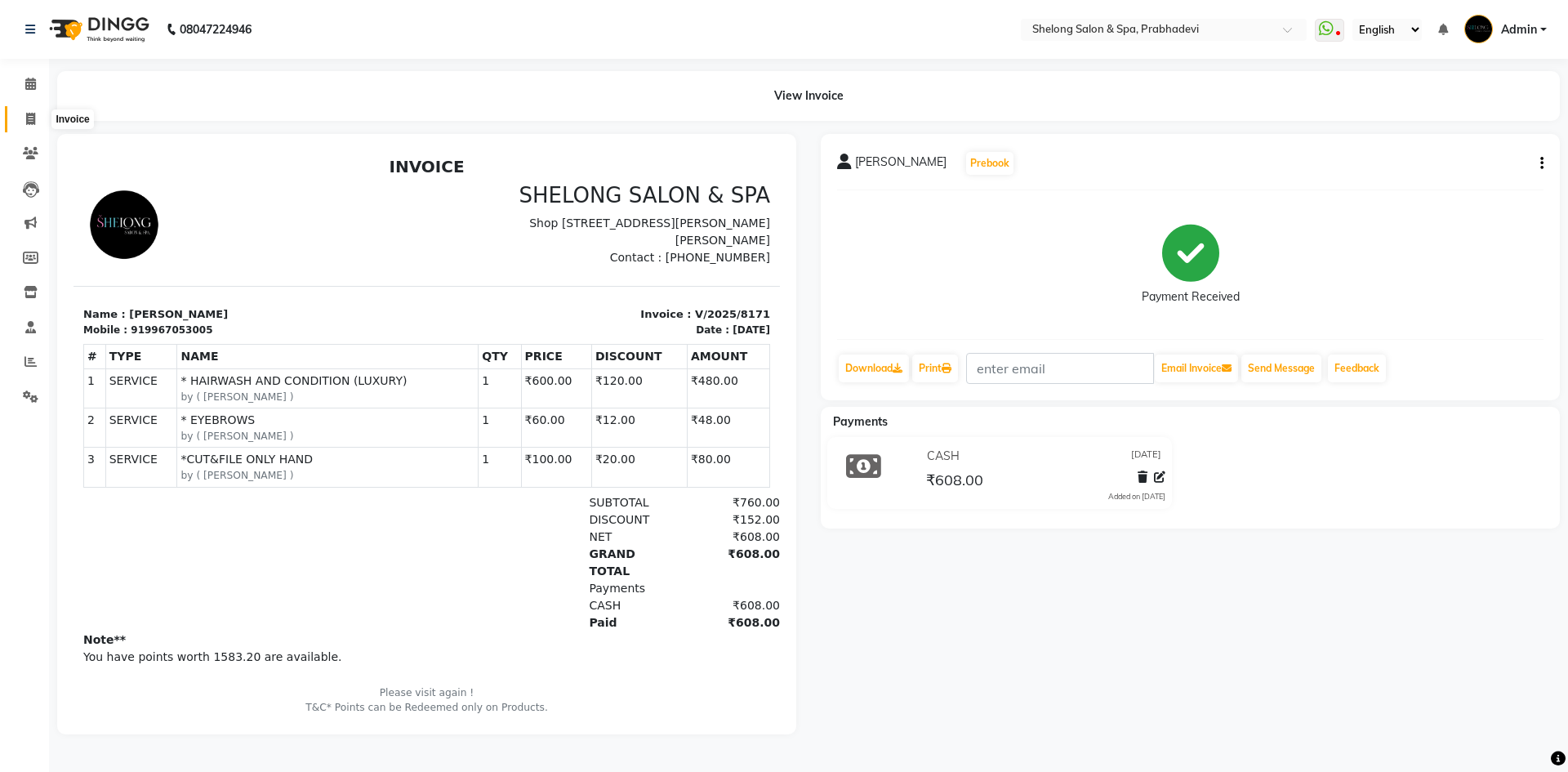
click at [32, 116] on icon at bounding box center [31, 119] width 9 height 12
select select "service"
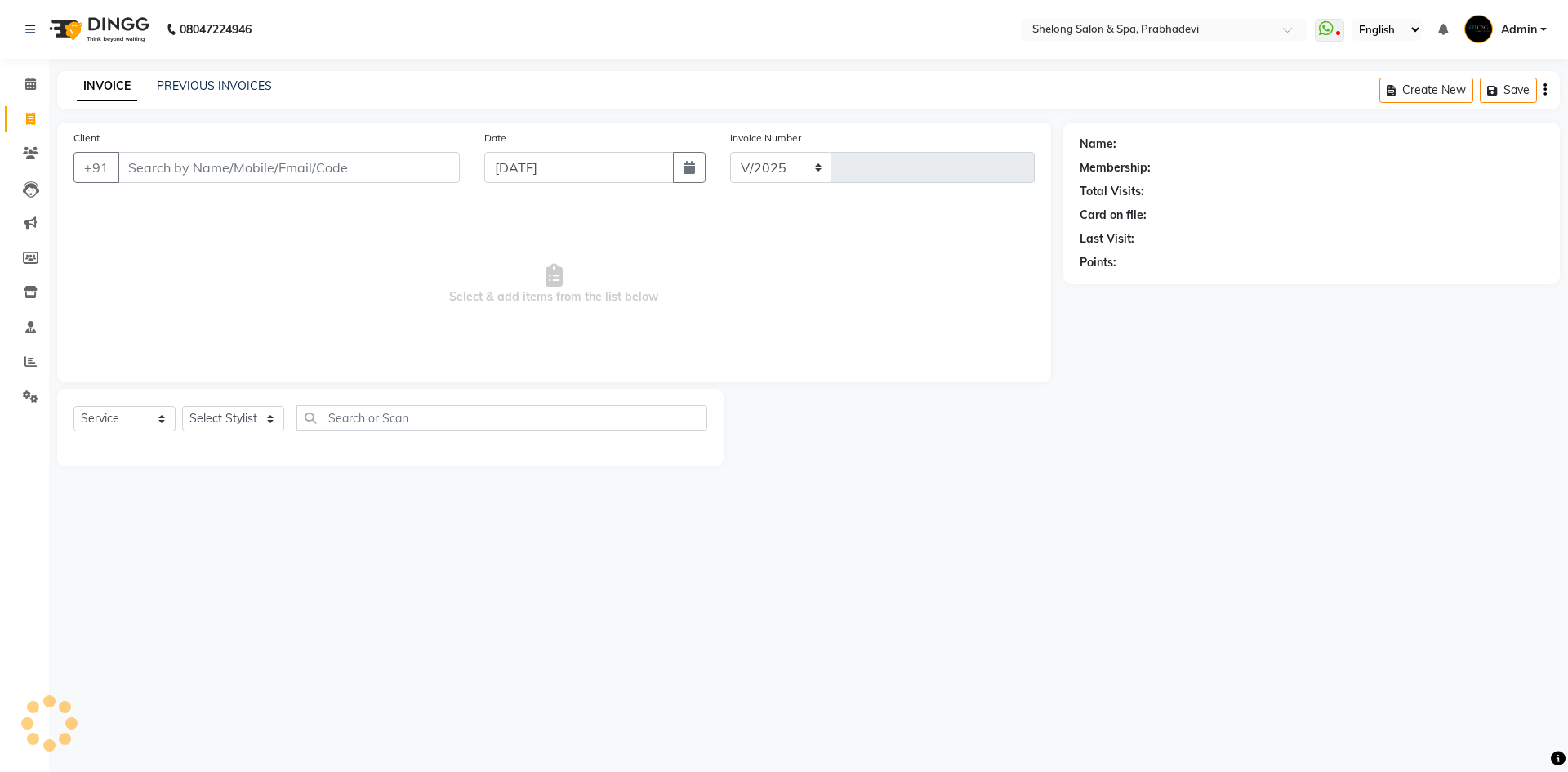
select select "3475"
type input "8172"
select select "16092"
